Goal: Task Accomplishment & Management: Manage account settings

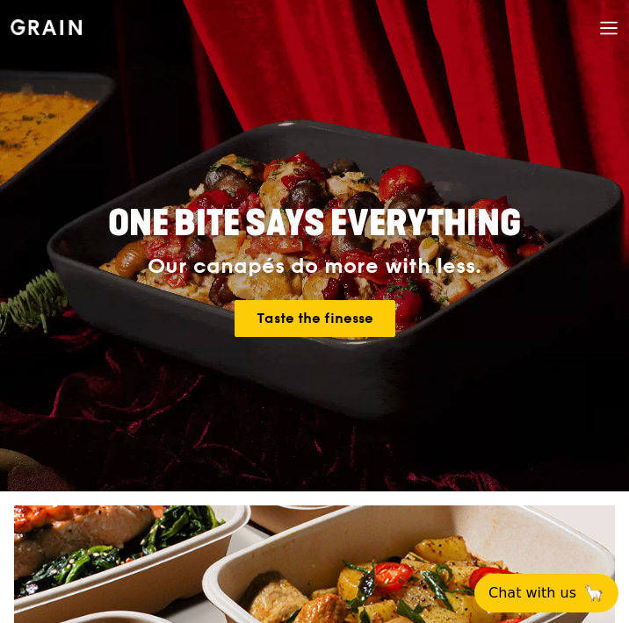
click at [595, 35] on div "Grain logo Meals On Demand Catering Contact us" at bounding box center [315, 30] width 608 height 60
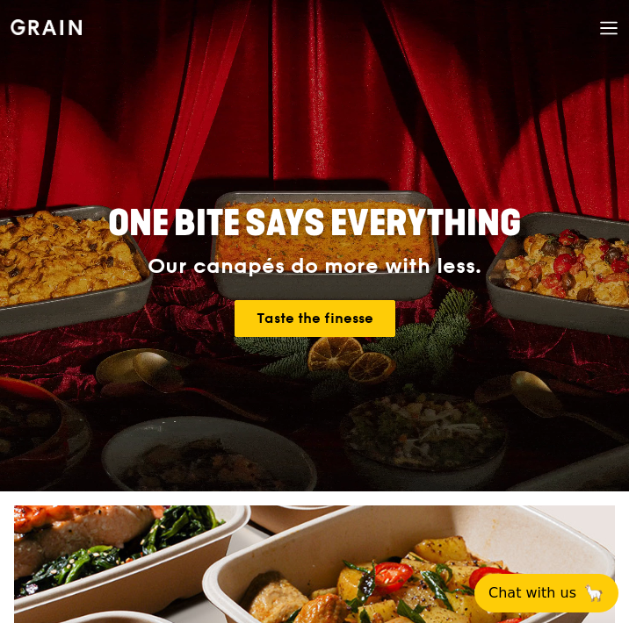
click at [608, 29] on icon at bounding box center [608, 27] width 19 height 19
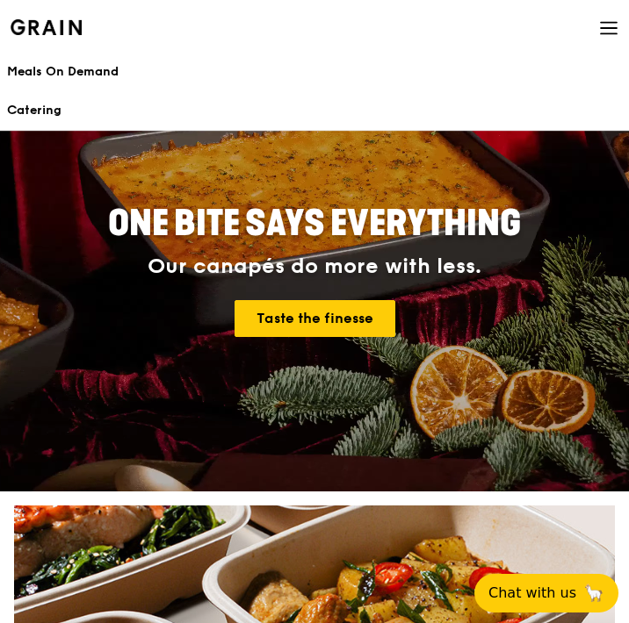
click at [612, 25] on icon at bounding box center [608, 27] width 19 height 19
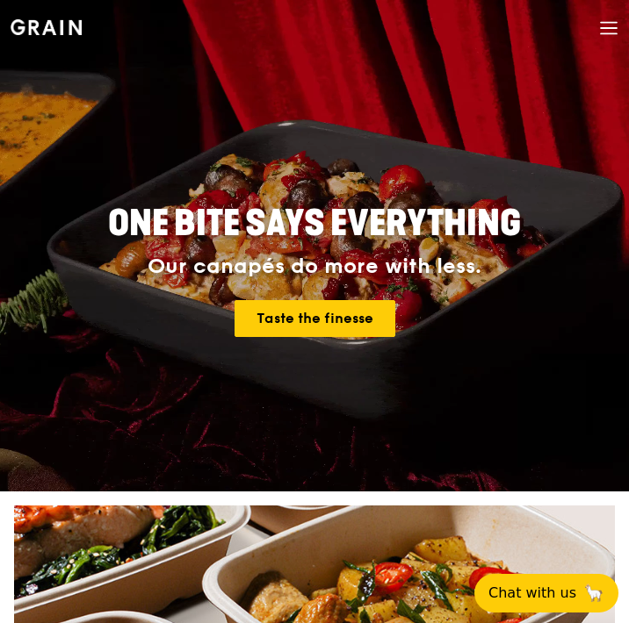
click at [612, 25] on icon at bounding box center [608, 27] width 19 height 19
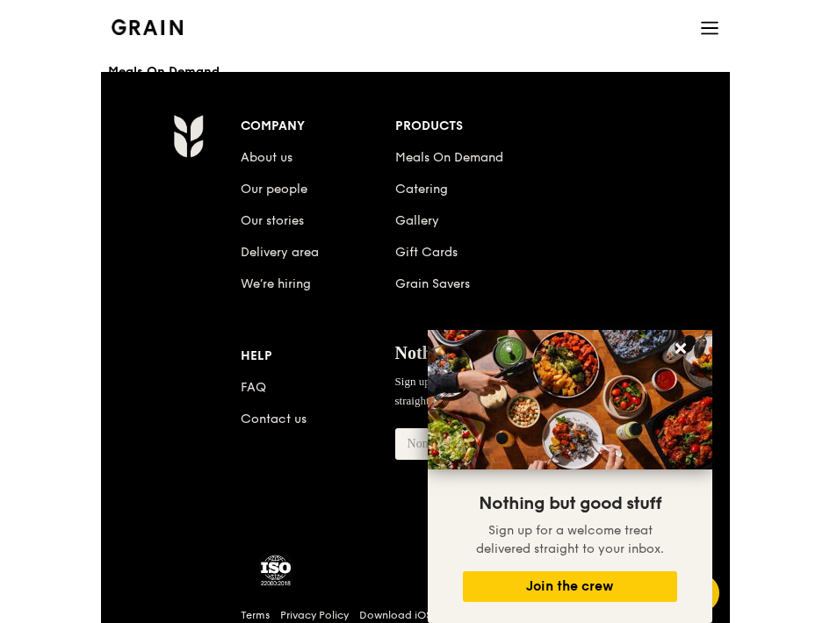
scroll to position [2635, 0]
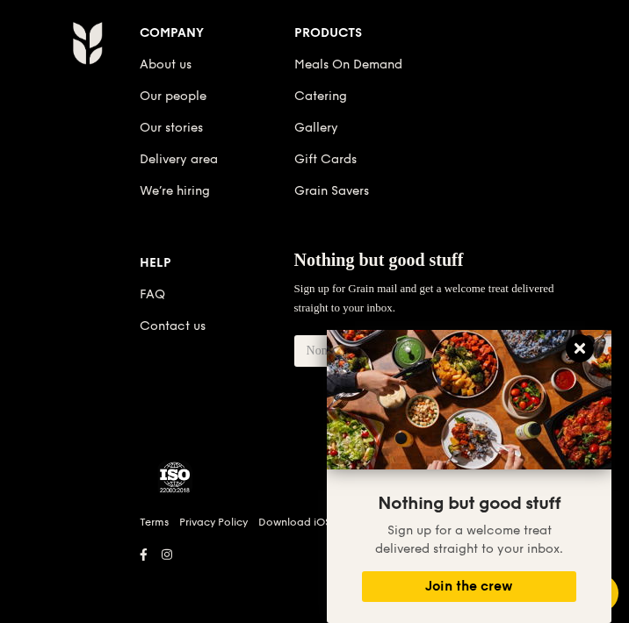
click at [579, 349] on icon at bounding box center [579, 348] width 11 height 11
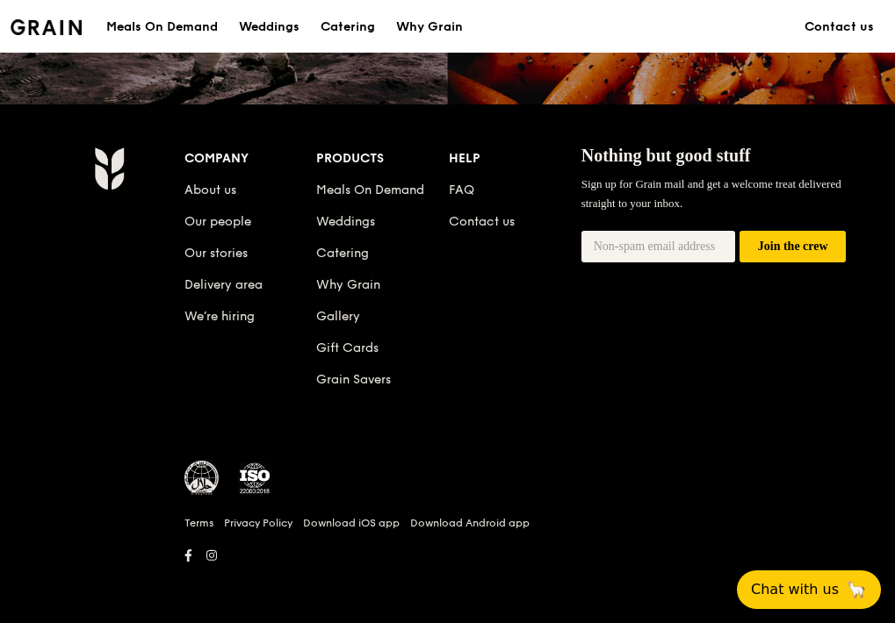
scroll to position [1767, 0]
click at [26, 28] on img at bounding box center [46, 27] width 71 height 16
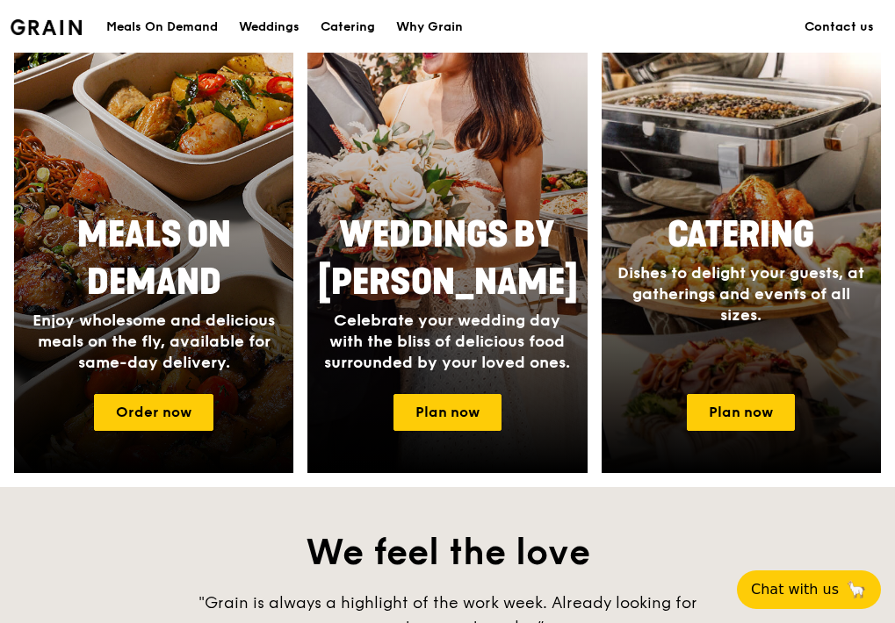
scroll to position [0, 0]
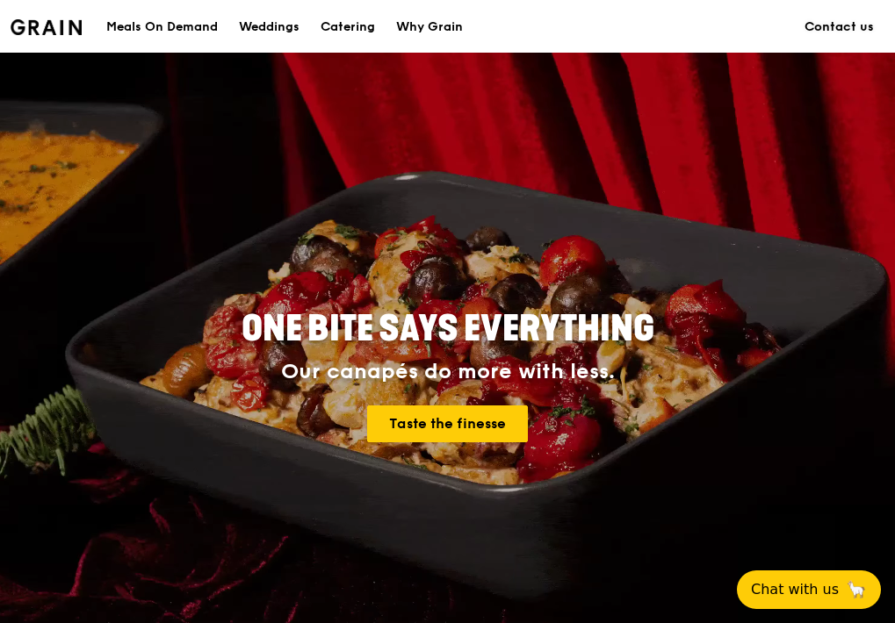
click at [628, 23] on link "Contact us" at bounding box center [839, 27] width 90 height 53
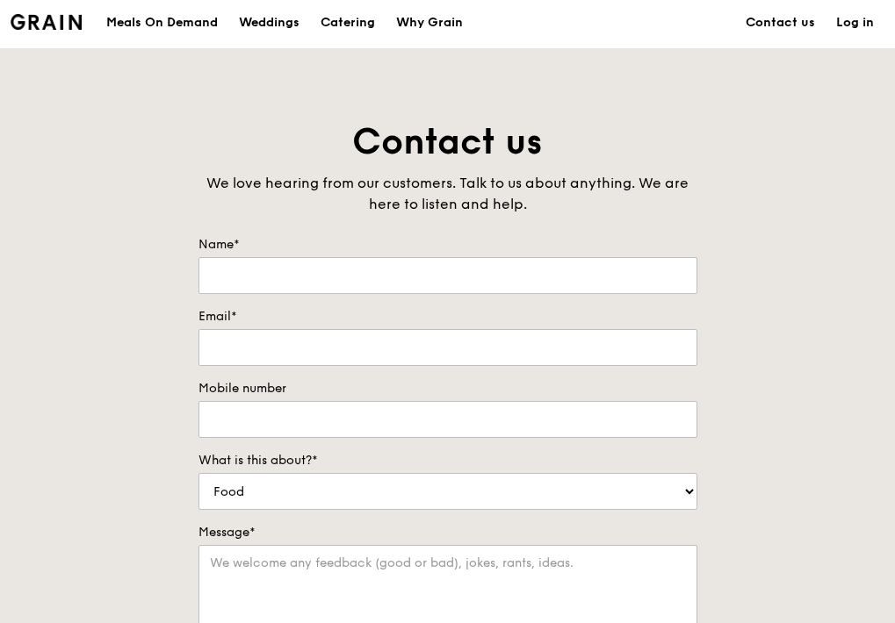
scroll to position [11, 0]
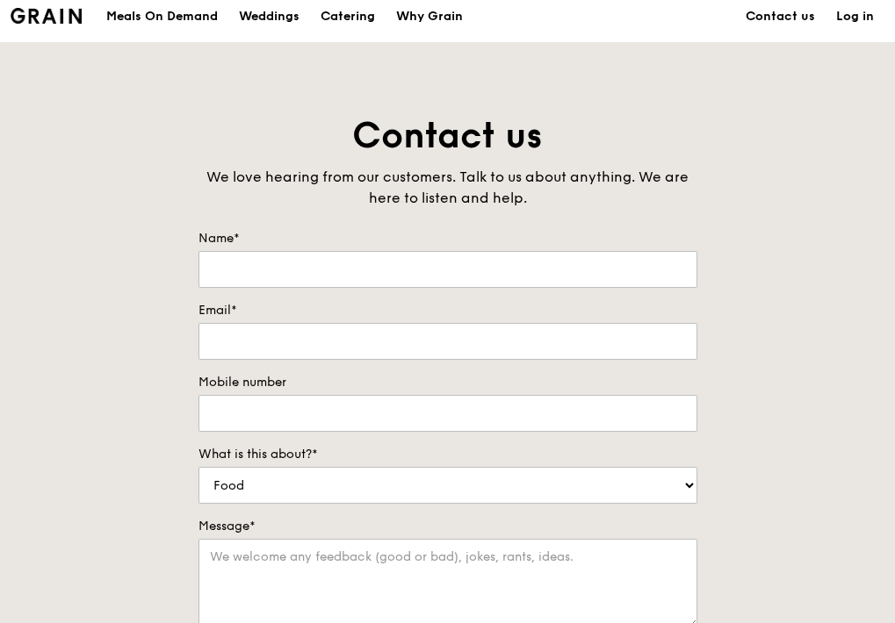
click at [853, 27] on link "Log in" at bounding box center [854, 16] width 59 height 53
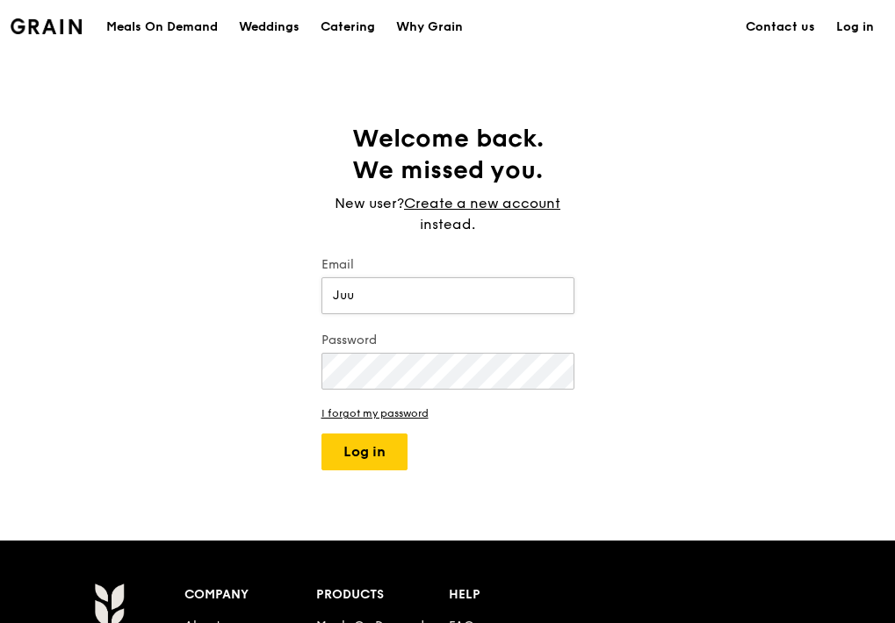
click at [472, 302] on input "Juu" at bounding box center [447, 295] width 253 height 37
type input "[EMAIL_ADDRESS][DOMAIN_NAME]"
click at [369, 452] on button "Log in" at bounding box center [364, 452] width 86 height 37
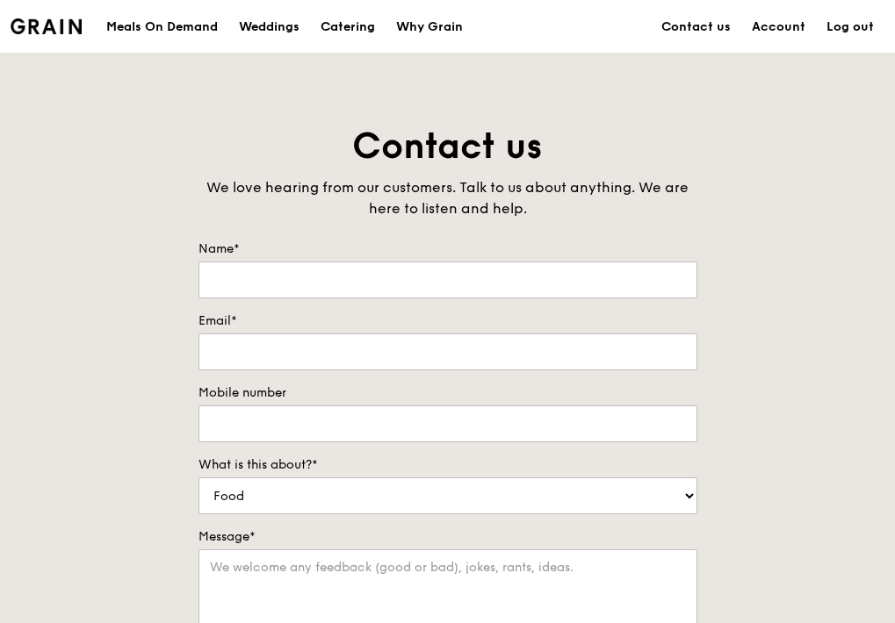
type input "Juu"
type input "[EMAIL_ADDRESS][DOMAIN_NAME]"
type input "96987071"
click at [764, 32] on link "Account" at bounding box center [778, 27] width 75 height 53
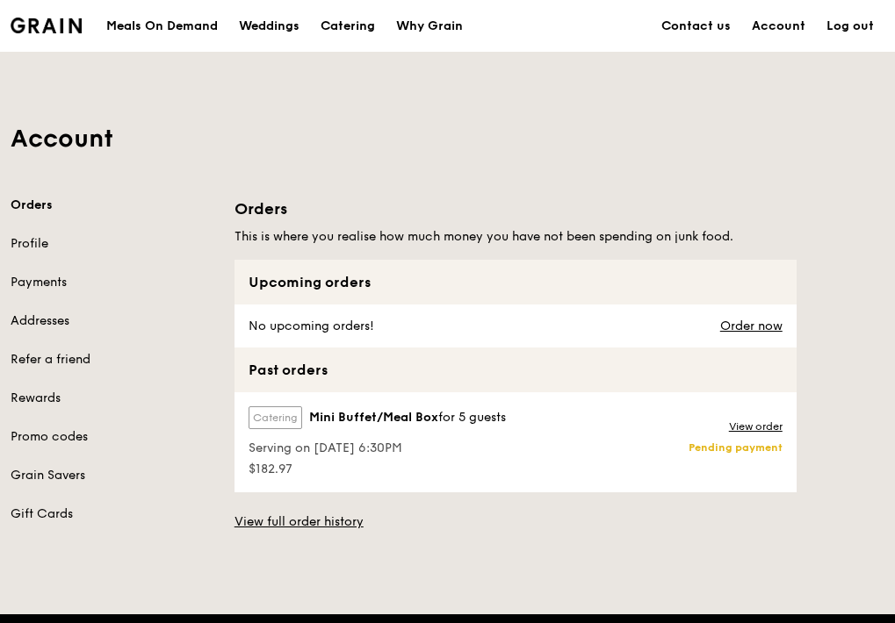
scroll to position [3, 0]
